Goal: Information Seeking & Learning: Understand process/instructions

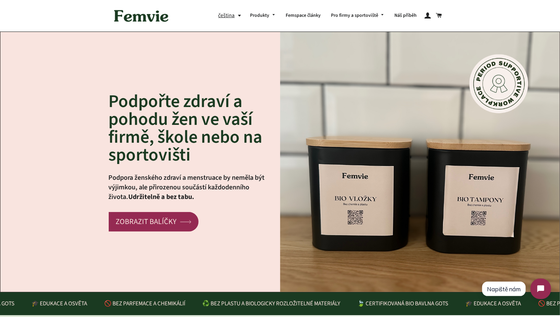
click at [238, 16] on button "čeština" at bounding box center [231, 15] width 27 height 9
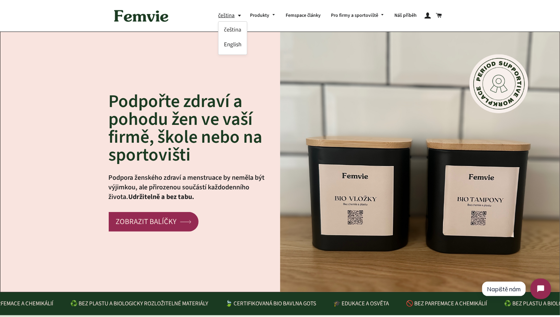
click at [232, 44] on link "English" at bounding box center [232, 44] width 17 height 9
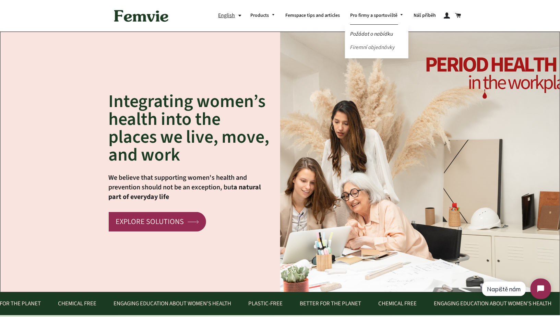
click at [373, 47] on link "Firemní objednávky" at bounding box center [377, 47] width 64 height 12
